Goal: Task Accomplishment & Management: Use online tool/utility

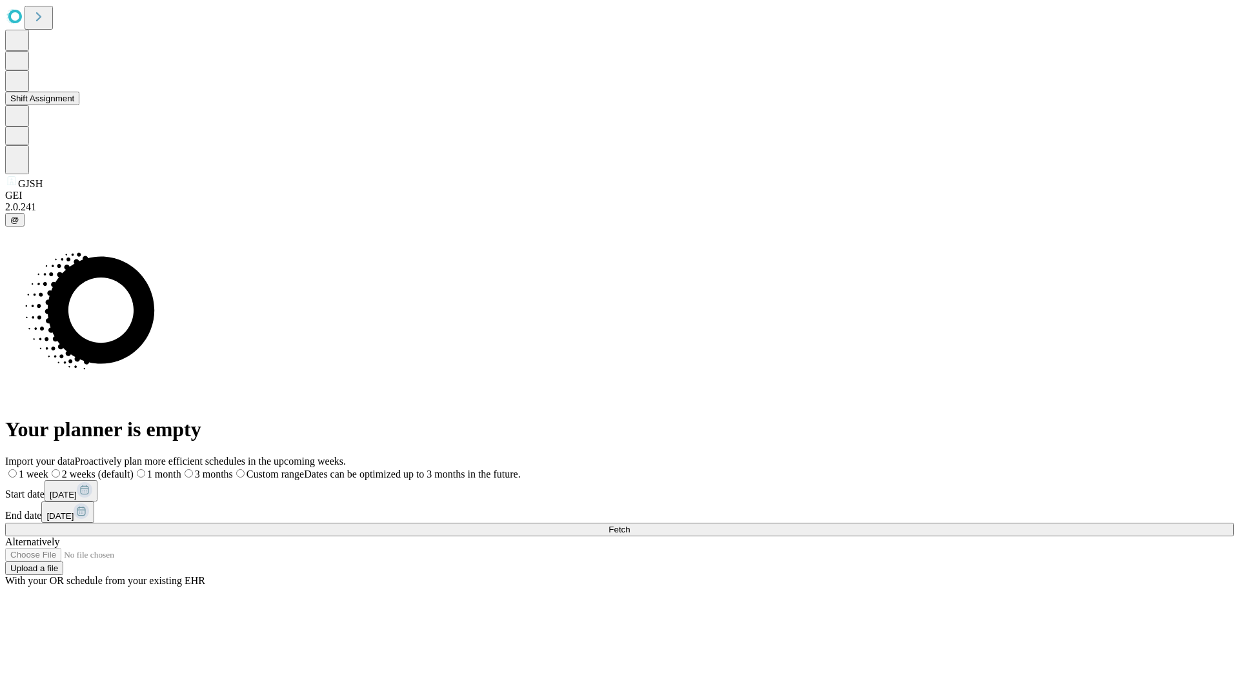
click at [79, 105] on button "Shift Assignment" at bounding box center [42, 99] width 74 height 14
